Goal: Find specific page/section: Find specific page/section

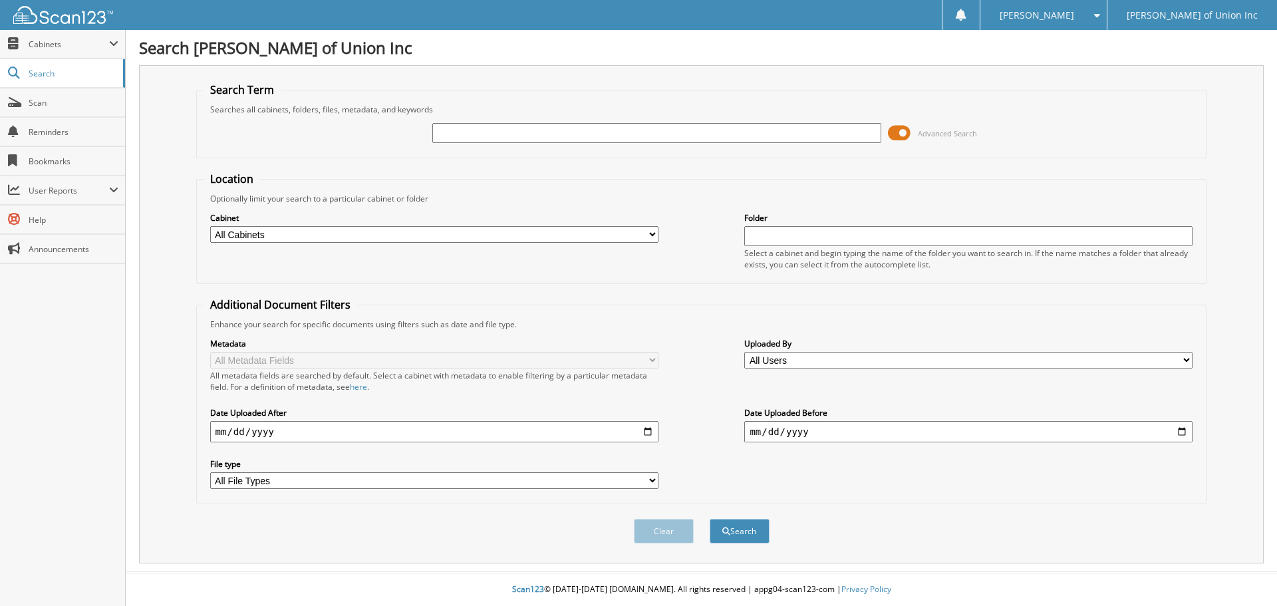
click at [452, 128] on input "text" at bounding box center [656, 133] width 448 height 20
type input "686671"
click at [478, 240] on select "All Cabinets ACCOUNTS PAYABLE CAR DEALS CASHIER REPORTS EMPLOYEE HANDBOOK FORMS…" at bounding box center [434, 234] width 448 height 17
select select "1850"
click at [210, 226] on select "All Cabinets ACCOUNTS PAYABLE CAR DEALS CASHIER REPORTS EMPLOYEE HANDBOOK FORMS…" at bounding box center [434, 234] width 448 height 17
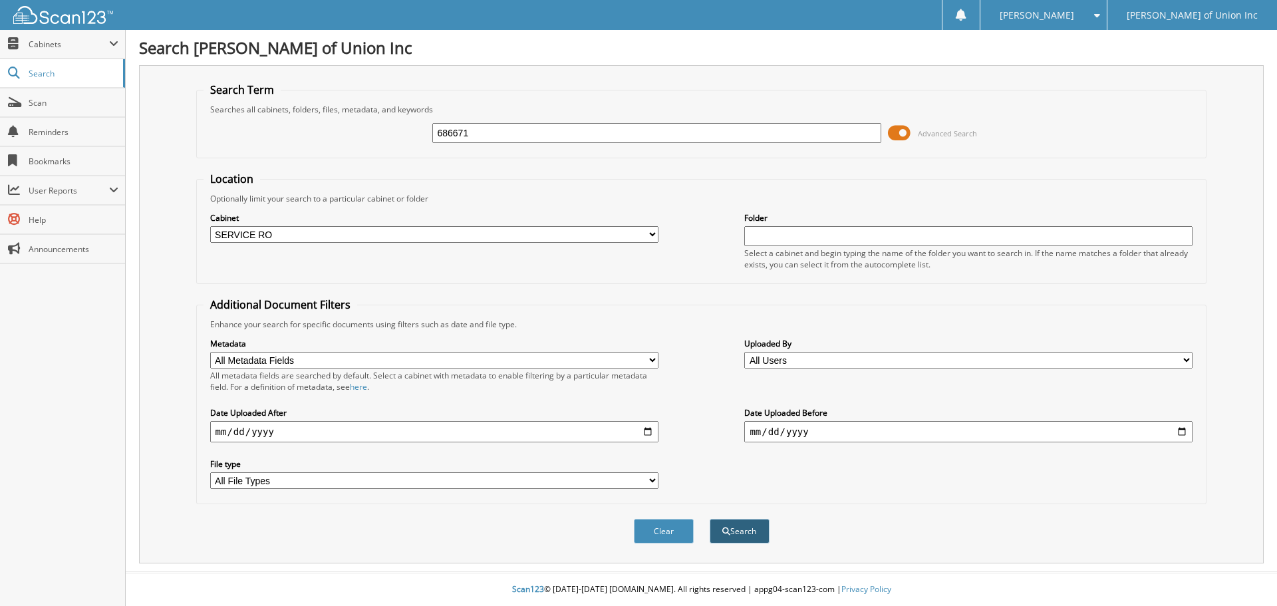
click at [750, 536] on button "Search" at bounding box center [740, 531] width 60 height 25
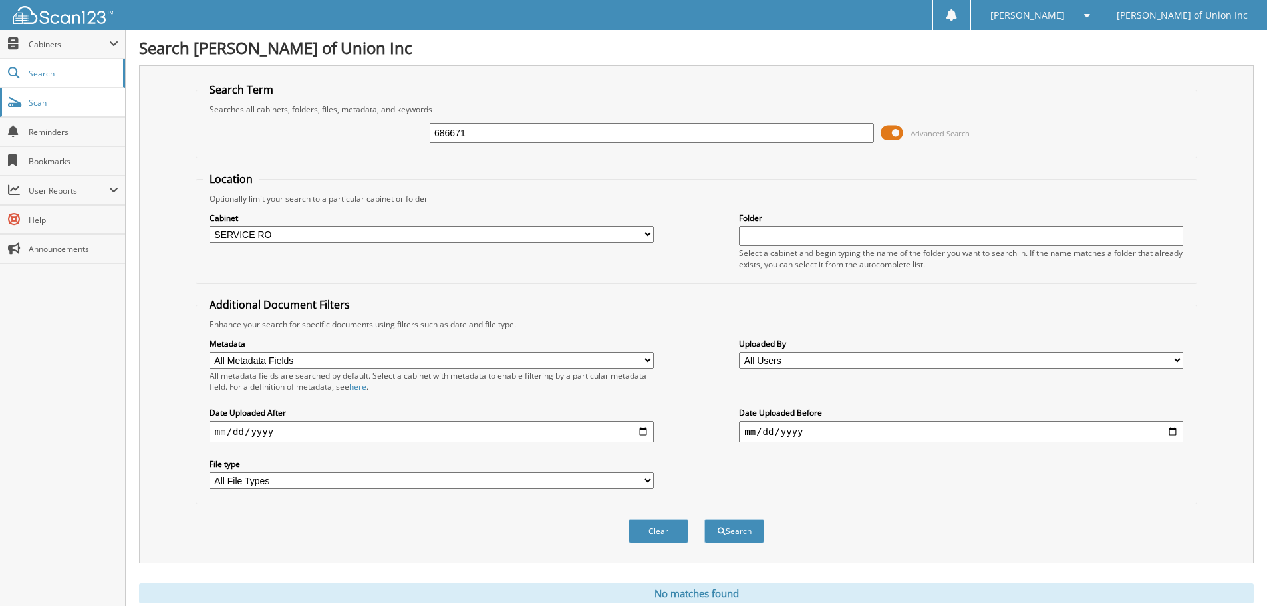
click at [38, 100] on span "Scan" at bounding box center [74, 102] width 90 height 11
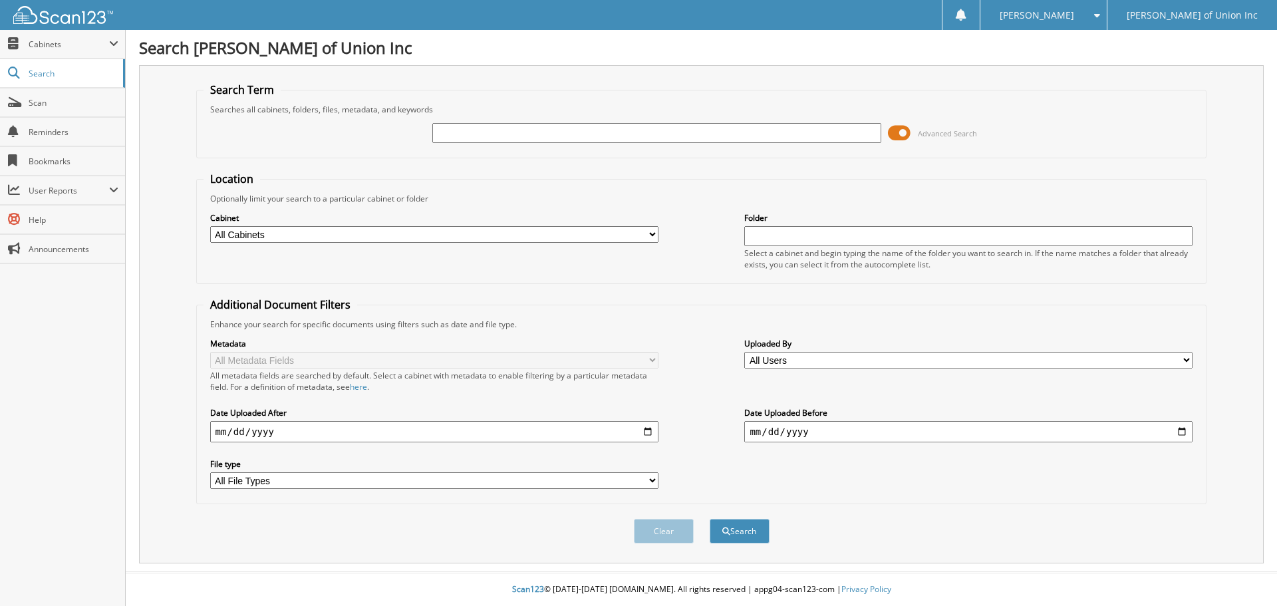
click at [515, 132] on input "text" at bounding box center [656, 133] width 448 height 20
type input "686671"
click at [710, 519] on button "Search" at bounding box center [740, 531] width 60 height 25
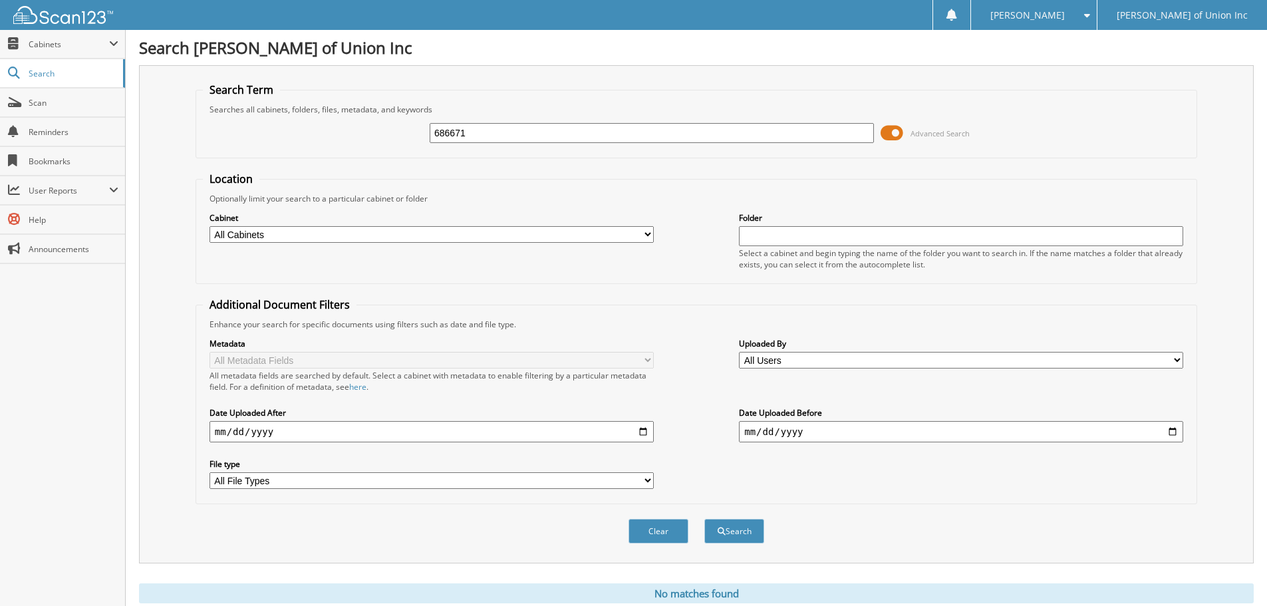
click at [463, 237] on select "All Cabinets ACCOUNTS PAYABLE CAR DEALS CASHIER REPORTS EMPLOYEE HANDBOOK FORMS…" at bounding box center [431, 234] width 444 height 17
select select "1850"
click at [209, 226] on select "All Cabinets ACCOUNTS PAYABLE CAR DEALS CASHIER REPORTS EMPLOYEE HANDBOOK FORMS…" at bounding box center [431, 234] width 444 height 17
click at [741, 534] on button "Search" at bounding box center [734, 531] width 60 height 25
click at [37, 99] on span "Scan" at bounding box center [74, 102] width 90 height 11
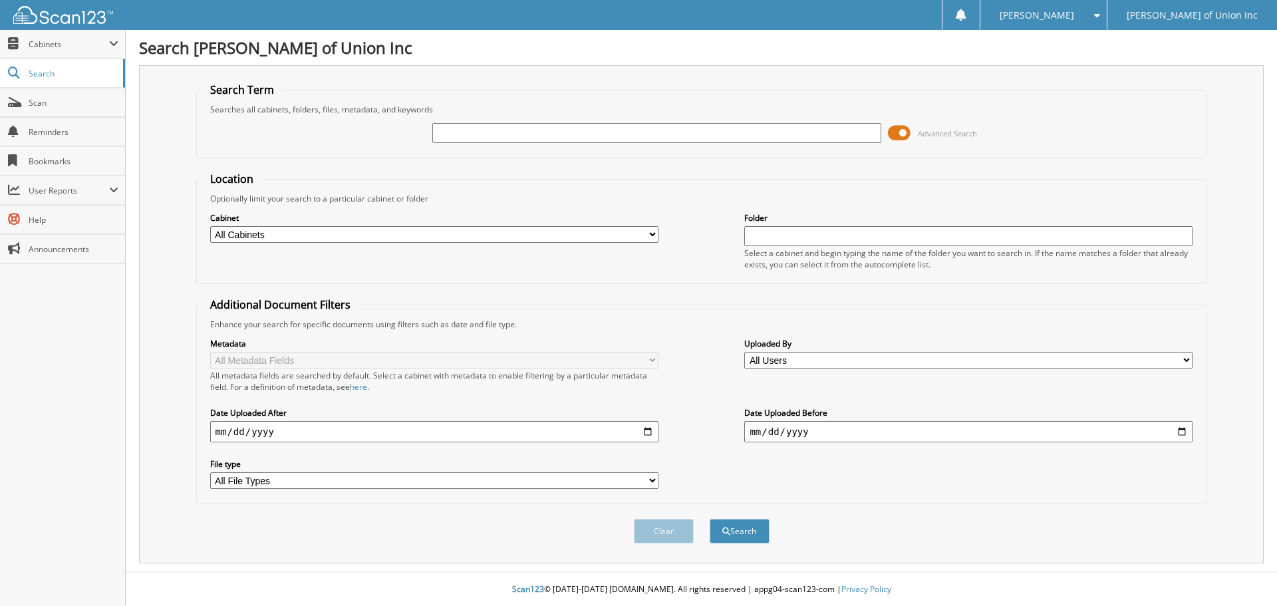
click at [487, 136] on input "text" at bounding box center [656, 133] width 448 height 20
type input "685776"
click at [342, 235] on select "All Cabinets ACCOUNTS PAYABLE CAR DEALS CASHIER REPORTS EMPLOYEE HANDBOOK FORMS…" at bounding box center [434, 234] width 448 height 17
select select "1850"
click at [210, 226] on select "All Cabinets ACCOUNTS PAYABLE CAR DEALS CASHIER REPORTS EMPLOYEE HANDBOOK FORMS…" at bounding box center [434, 234] width 448 height 17
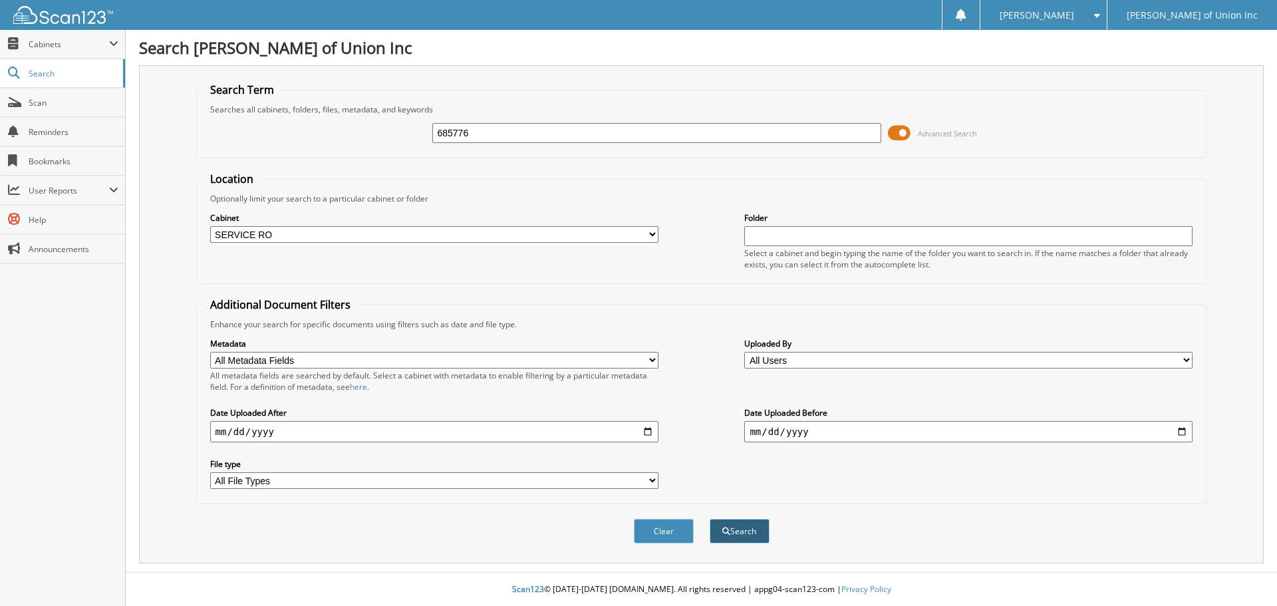
click at [736, 530] on button "Search" at bounding box center [740, 531] width 60 height 25
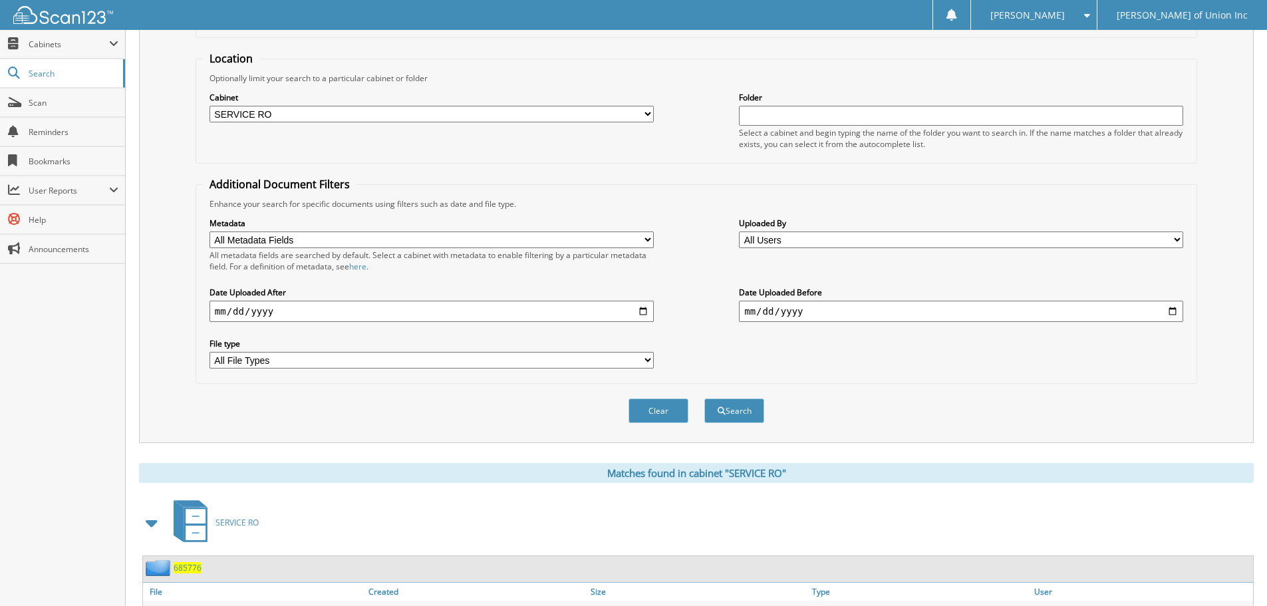
scroll to position [199, 0]
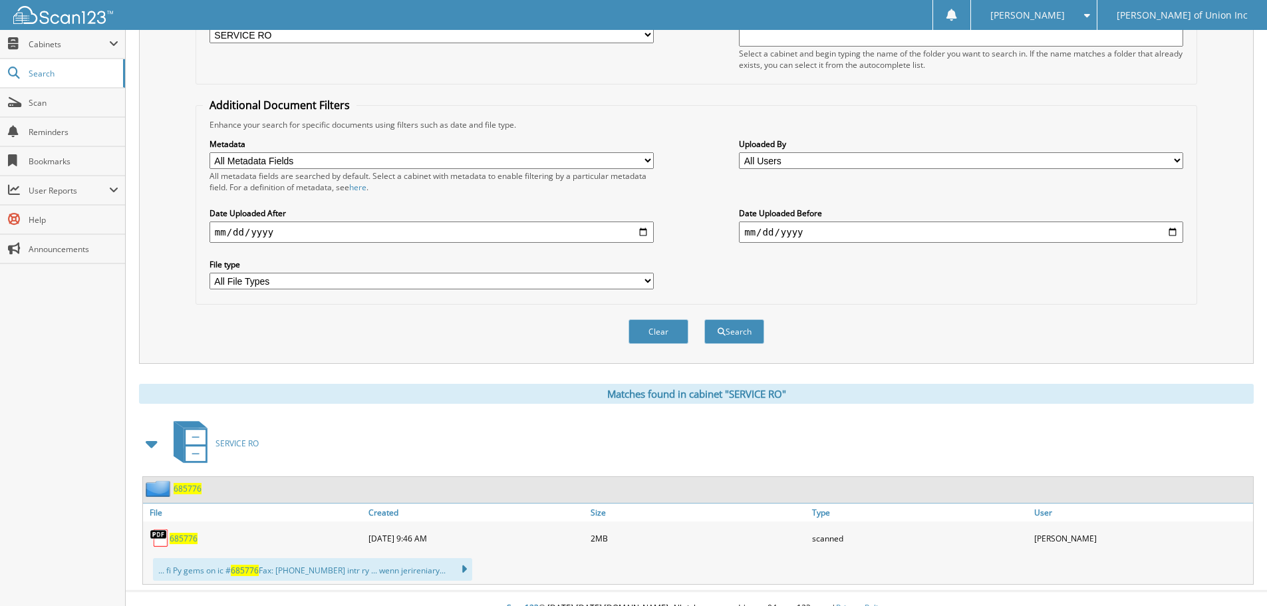
click at [182, 489] on span "685776" at bounding box center [188, 488] width 28 height 11
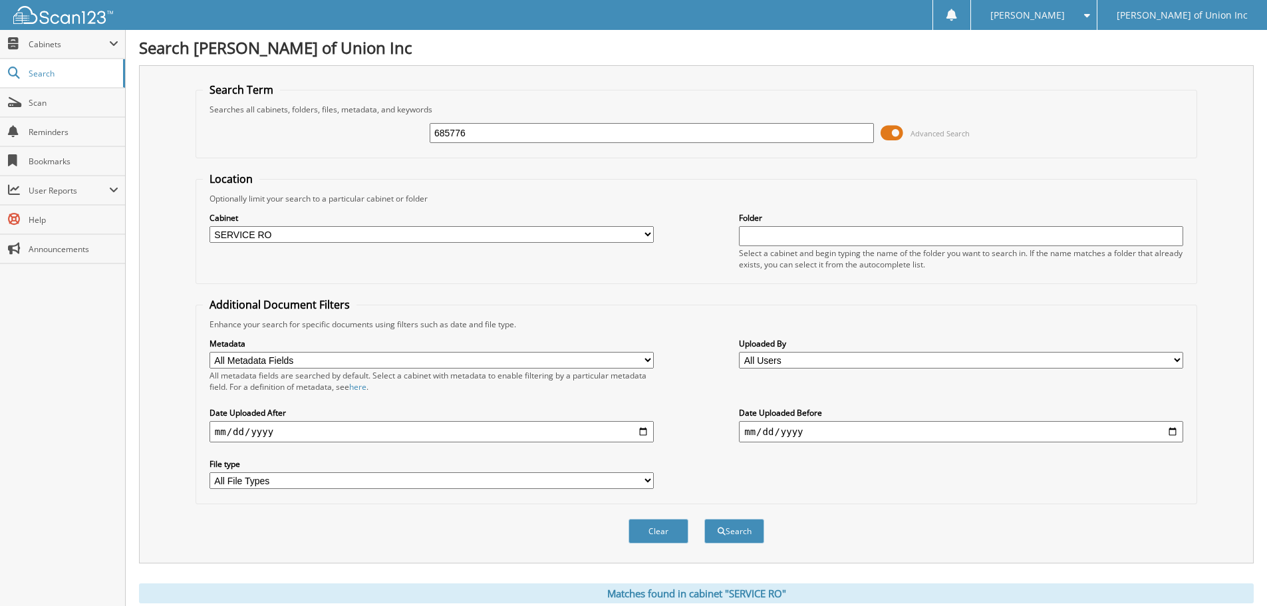
click at [487, 135] on input "685776" at bounding box center [652, 133] width 444 height 20
type input "686239"
click at [704, 519] on button "Search" at bounding box center [734, 531] width 60 height 25
click at [732, 534] on button "Search" at bounding box center [734, 531] width 60 height 25
click at [36, 99] on span "Scan" at bounding box center [74, 102] width 90 height 11
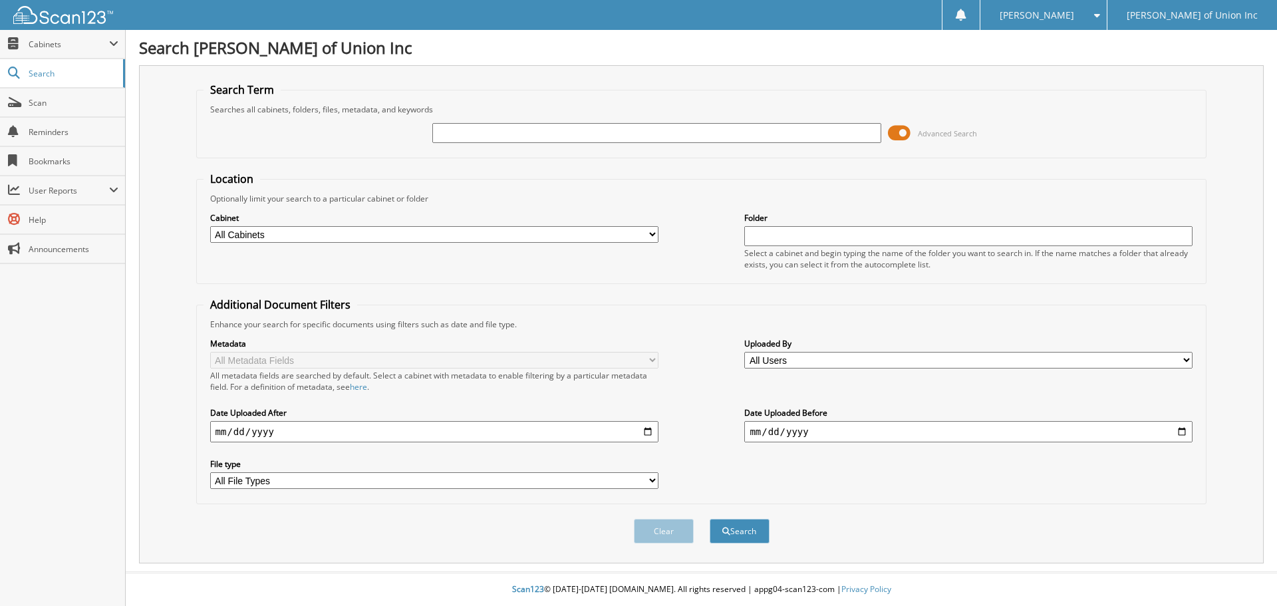
click at [483, 136] on input "text" at bounding box center [656, 133] width 448 height 20
type input "686671"
click at [453, 236] on select "All Cabinets ACCOUNTS PAYABLE CAR DEALS CASHIER REPORTS EMPLOYEE HANDBOOK FORMS…" at bounding box center [434, 234] width 448 height 17
select select "1850"
click at [210, 226] on select "All Cabinets ACCOUNTS PAYABLE CAR DEALS CASHIER REPORTS EMPLOYEE HANDBOOK FORMS…" at bounding box center [434, 234] width 448 height 17
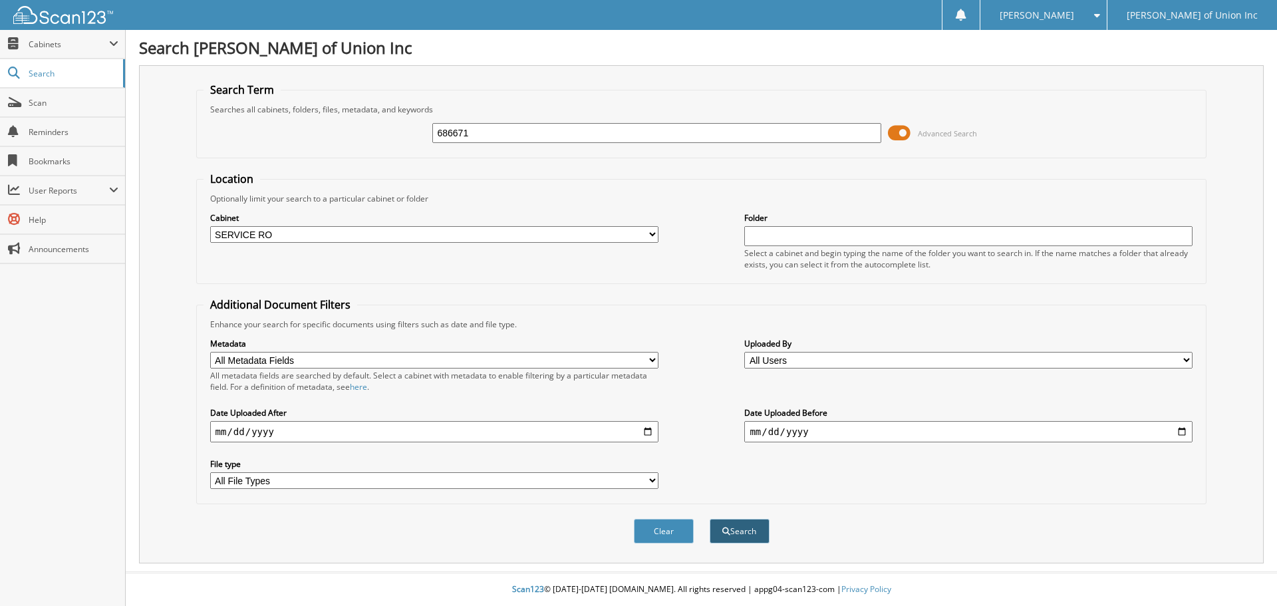
click at [737, 533] on button "Search" at bounding box center [740, 531] width 60 height 25
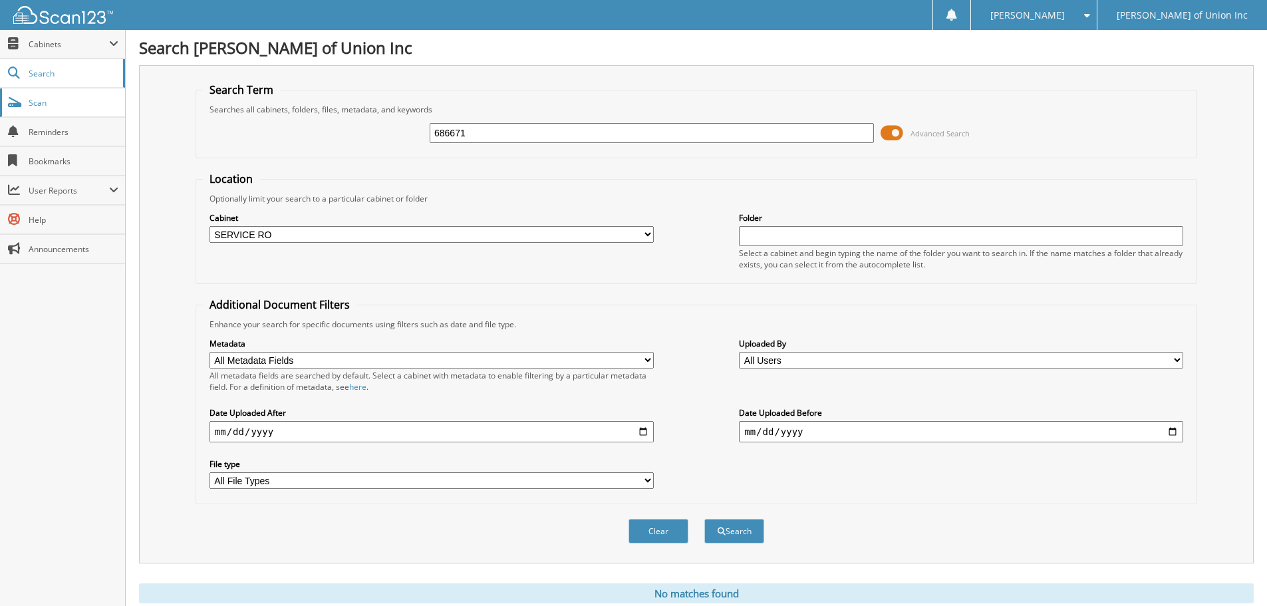
click at [30, 102] on span "Scan" at bounding box center [74, 102] width 90 height 11
